Goal: Task Accomplishment & Management: Use online tool/utility

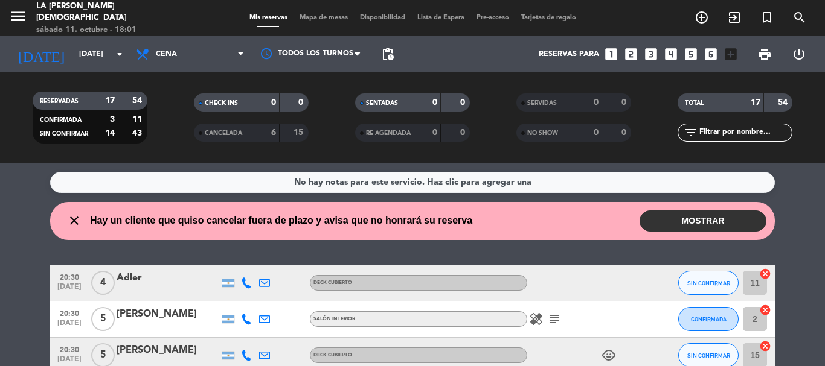
click at [677, 222] on button "MOSTRAR" at bounding box center [702, 221] width 127 height 21
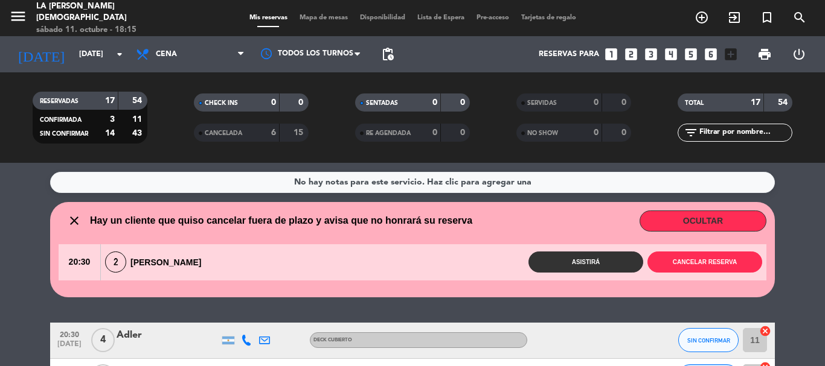
click at [340, 18] on span "Mapa de mesas" at bounding box center [323, 17] width 60 height 7
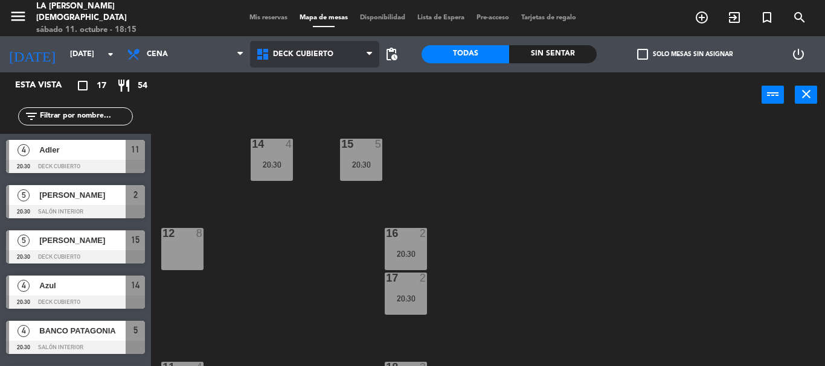
click at [342, 62] on span "Deck Cubierto" at bounding box center [314, 54] width 129 height 27
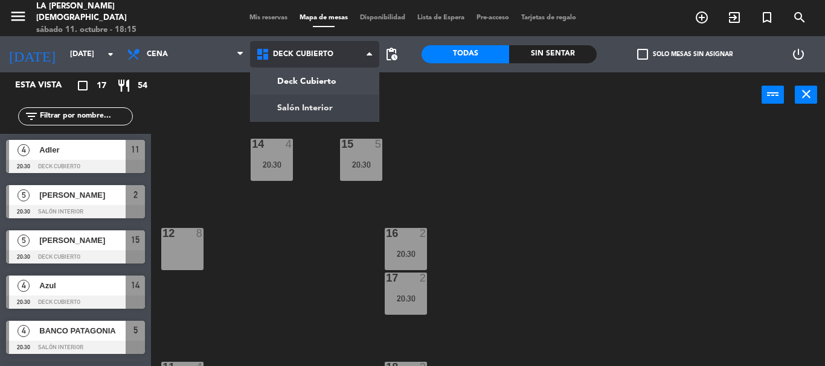
click at [337, 106] on ng-component "menu La [PERSON_NAME] Marisquería [DATE] 11. octubre - 18:15 Mis reservas Mapa …" at bounding box center [412, 183] width 825 height 366
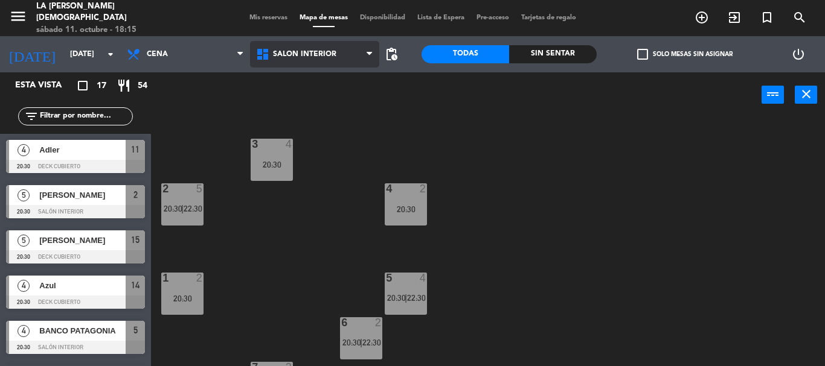
click at [275, 54] on span "Salón Interior" at bounding box center [304, 54] width 63 height 8
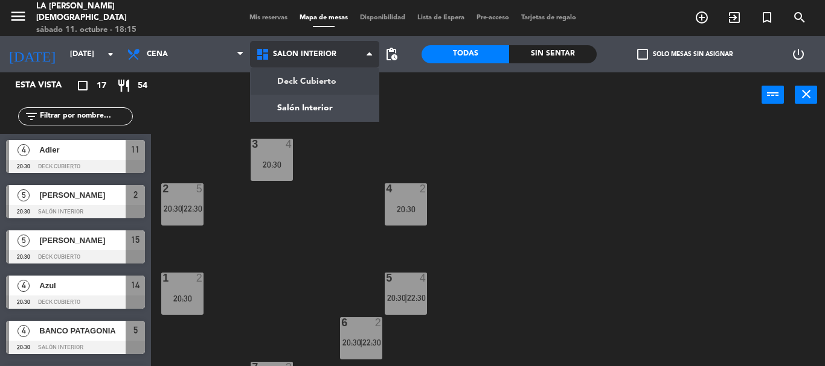
click at [276, 78] on ng-component "menu La [PERSON_NAME] Marisquería [DATE] 11. octubre - 18:15 Mis reservas Mapa …" at bounding box center [412, 183] width 825 height 366
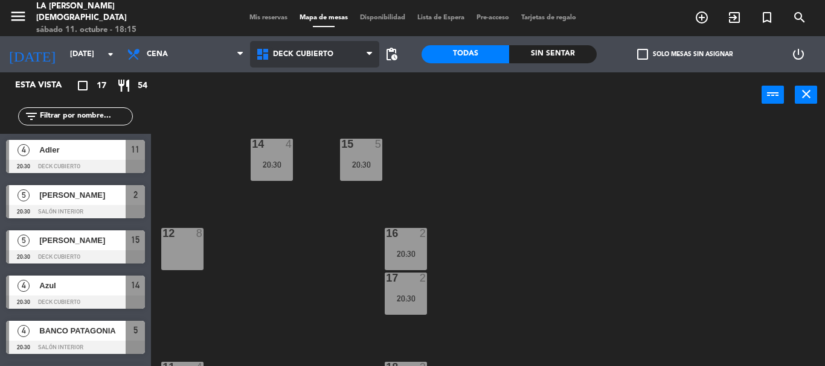
click at [270, 58] on icon at bounding box center [264, 54] width 18 height 14
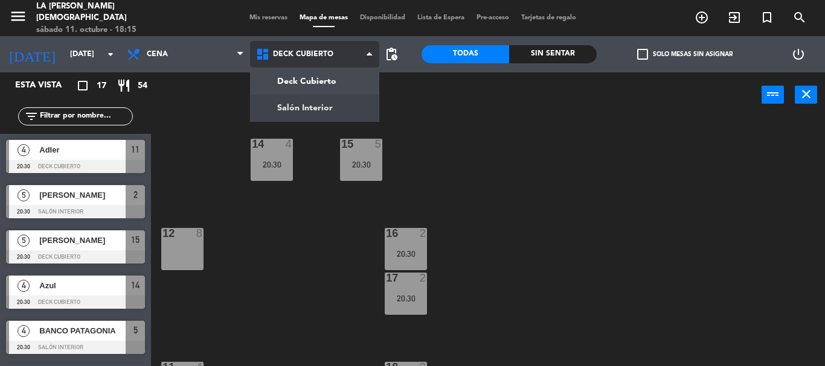
click at [265, 107] on ng-component "menu La [PERSON_NAME] Marisquería [DATE] 11. octubre - 18:15 Mis reservas Mapa …" at bounding box center [412, 183] width 825 height 366
